Goal: Information Seeking & Learning: Check status

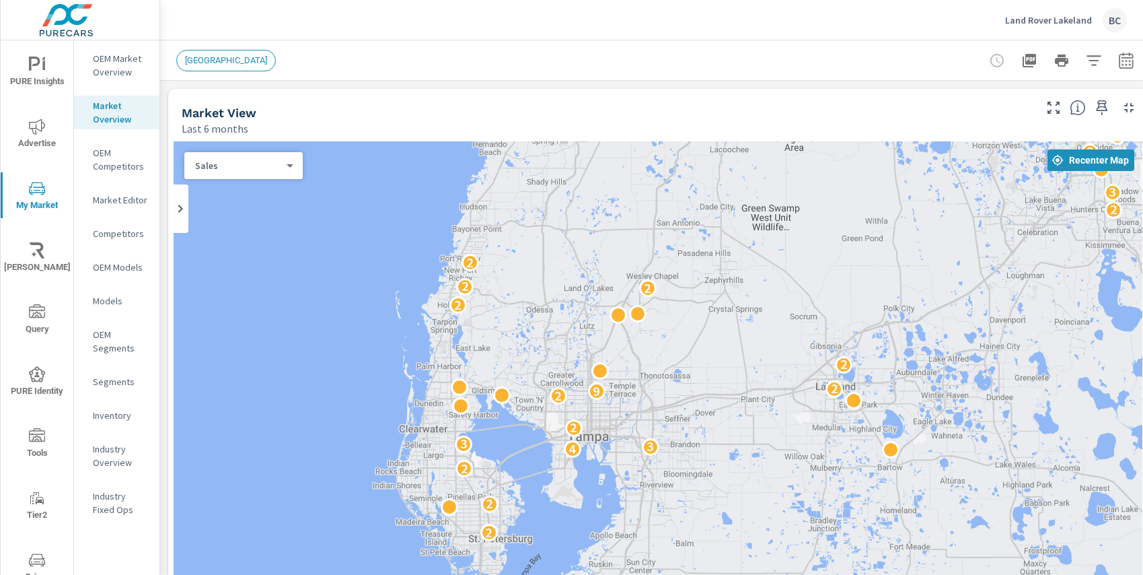
scroll to position [34, 0]
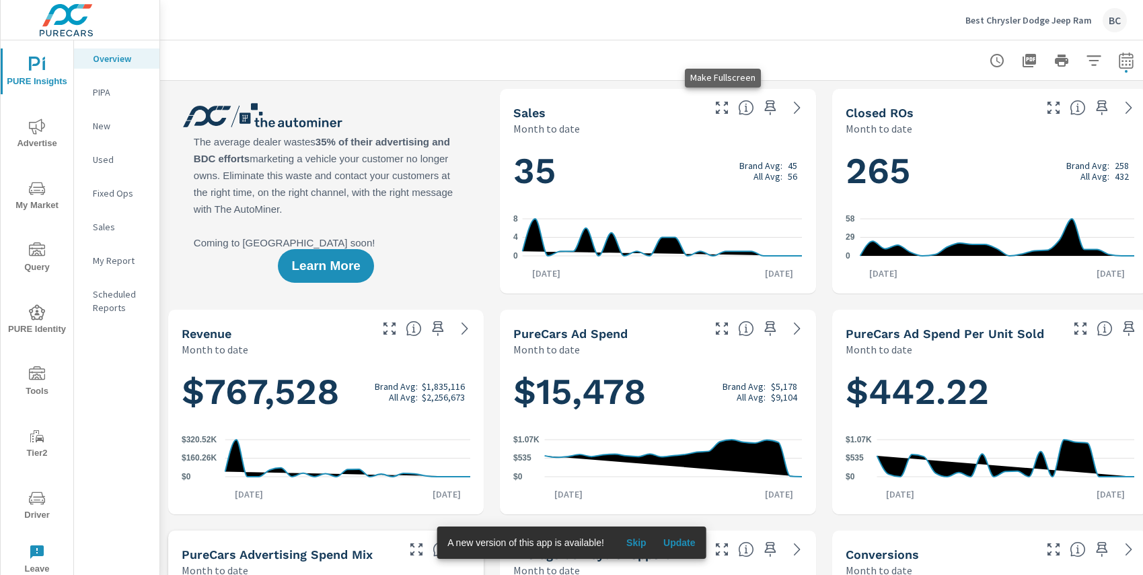
scroll to position [252, 0]
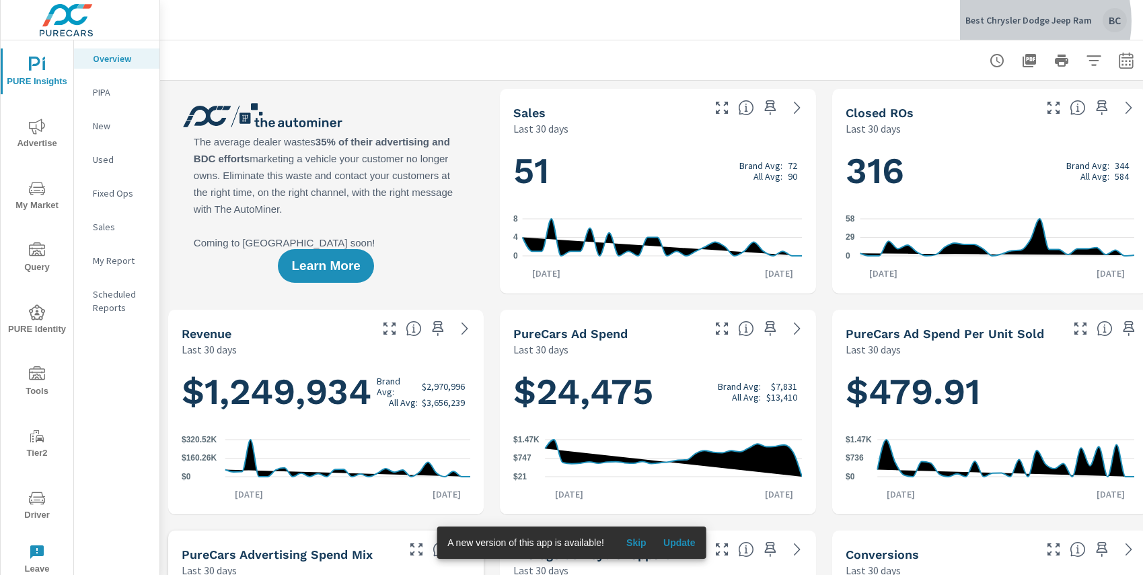
click at [1020, 21] on p "Best Chrysler Dodge Jeep Ram" at bounding box center [1029, 20] width 126 height 12
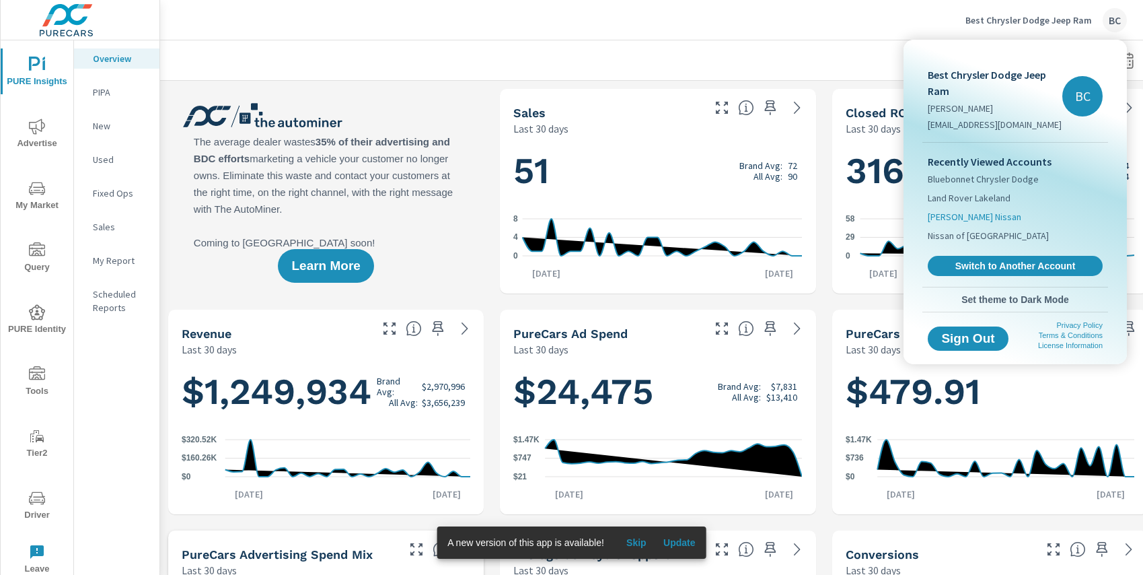
scroll to position [252, 0]
click at [992, 215] on span "Chuck Hutton Nissan" at bounding box center [975, 216] width 94 height 13
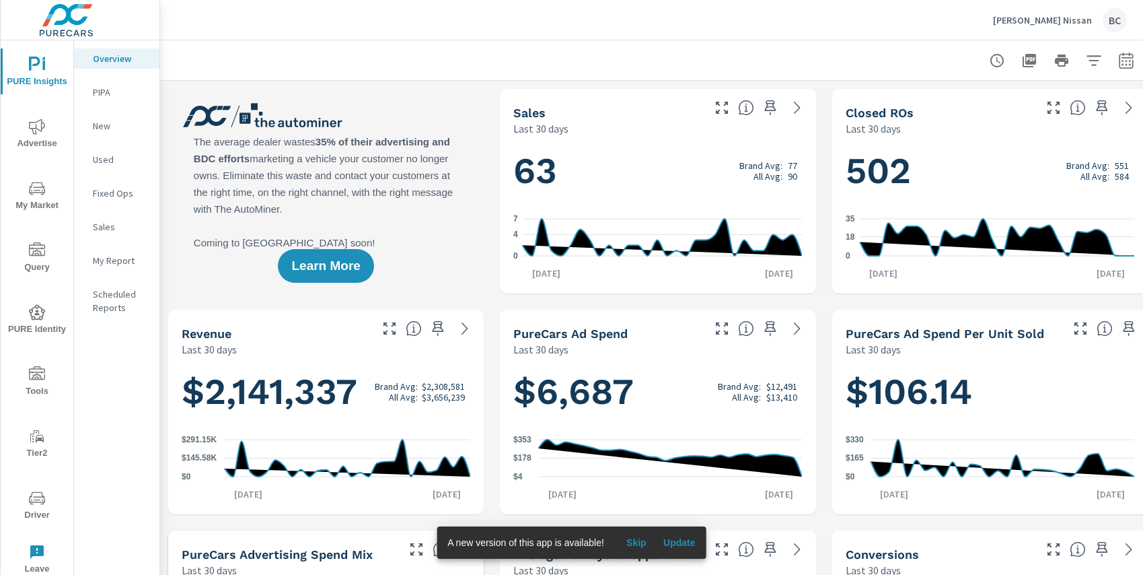
click at [1124, 64] on icon "button" at bounding box center [1126, 60] width 16 height 16
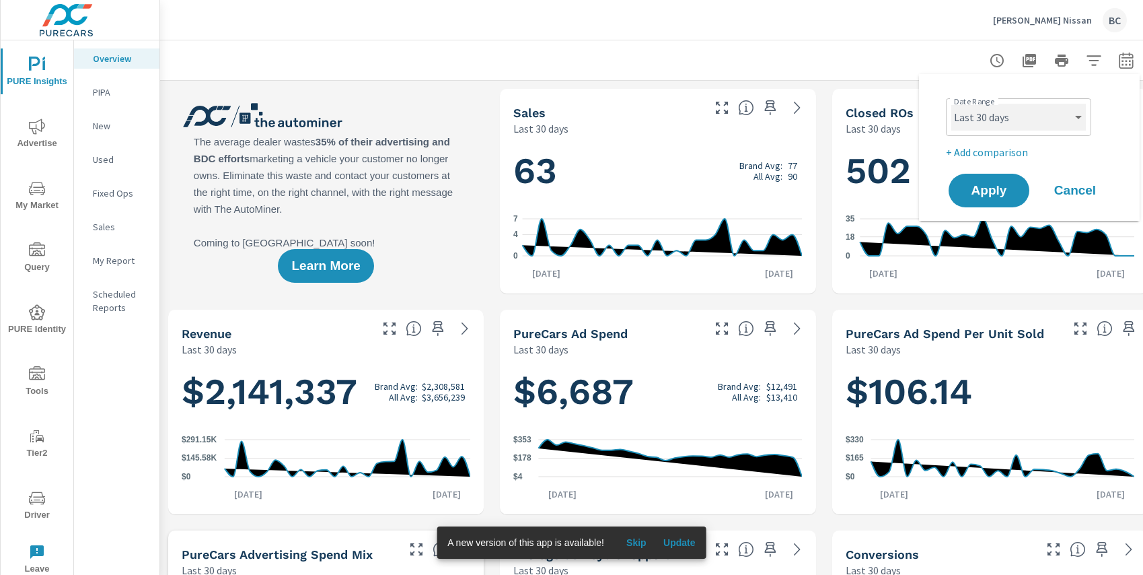
click at [1074, 112] on select "Custom Yesterday Last week Last 7 days Last 14 days Last 30 days Last 45 days L…" at bounding box center [1018, 117] width 135 height 27
click at [951, 104] on select "Custom Yesterday Last week Last 7 days Last 14 days Last 30 days Last 45 days L…" at bounding box center [1018, 117] width 135 height 27
select select "Month to date"
click at [1009, 191] on span "Apply" at bounding box center [988, 190] width 55 height 13
